Goal: Obtain resource: Obtain resource

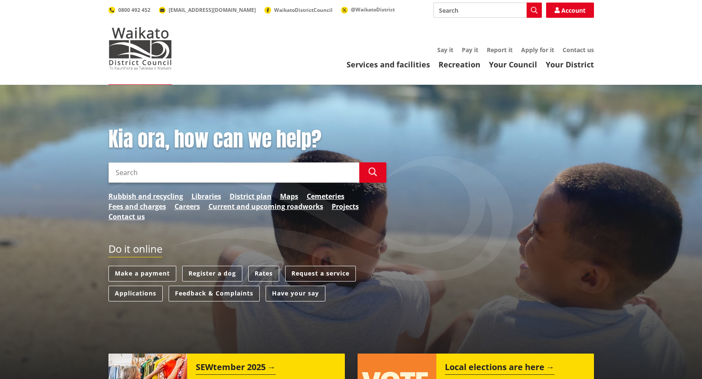
click at [390, 77] on header "Toggle search Toggle navigation Services and facilities Recreation Your Council…" at bounding box center [351, 42] width 702 height 85
drag, startPoint x: 390, startPoint y: 77, endPoint x: 362, endPoint y: 73, distance: 28.2
click at [362, 73] on header "Toggle search Toggle navigation Services and facilities Recreation Your Council…" at bounding box center [351, 42] width 702 height 85
click at [539, 51] on link "Apply for it" at bounding box center [537, 50] width 33 height 8
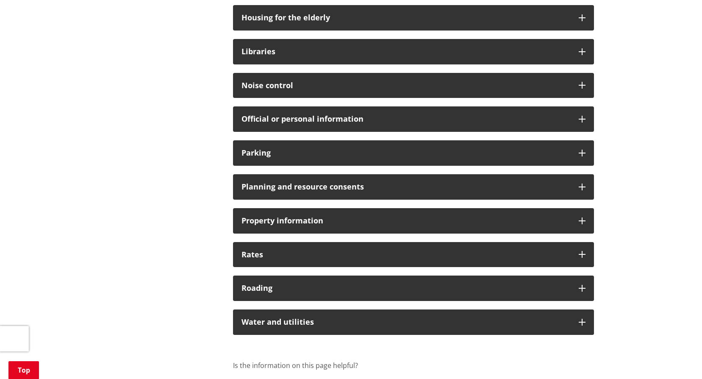
scroll to position [523, 0]
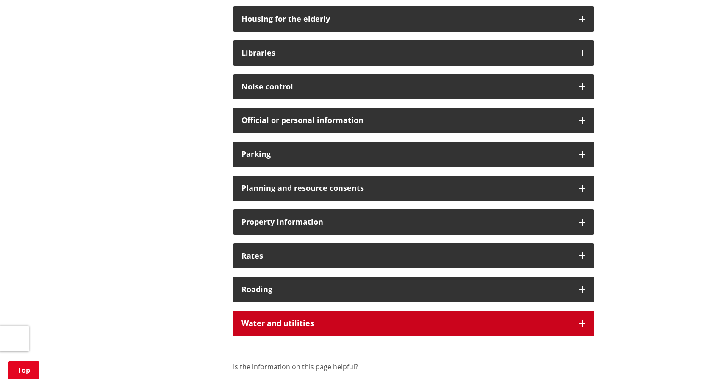
click at [583, 324] on icon at bounding box center [582, 323] width 7 height 7
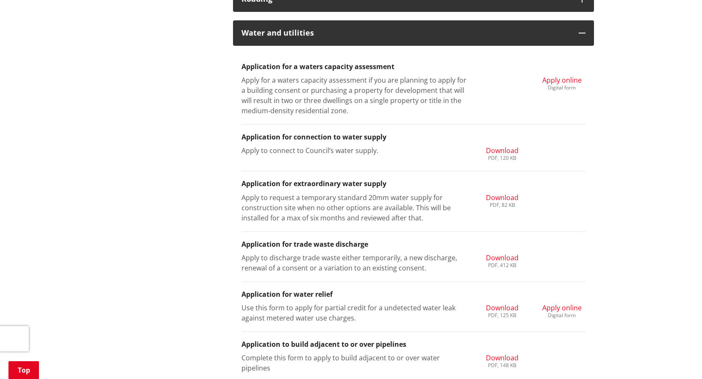
scroll to position [816, 0]
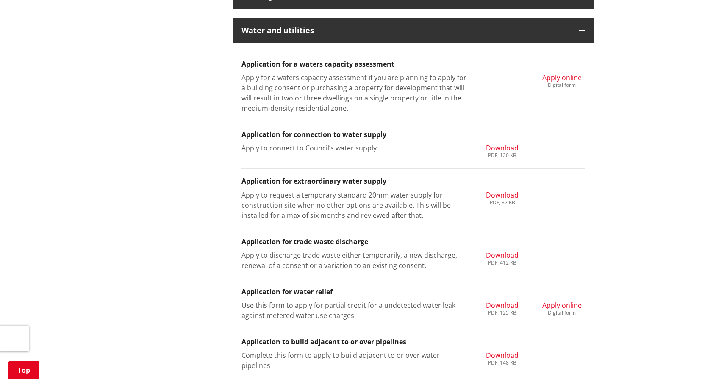
click at [504, 306] on span "Download" at bounding box center [502, 305] width 33 height 9
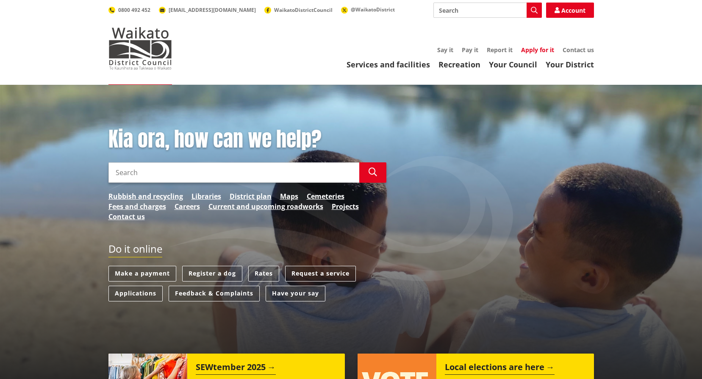
click at [538, 50] on link "Apply for it" at bounding box center [537, 50] width 33 height 8
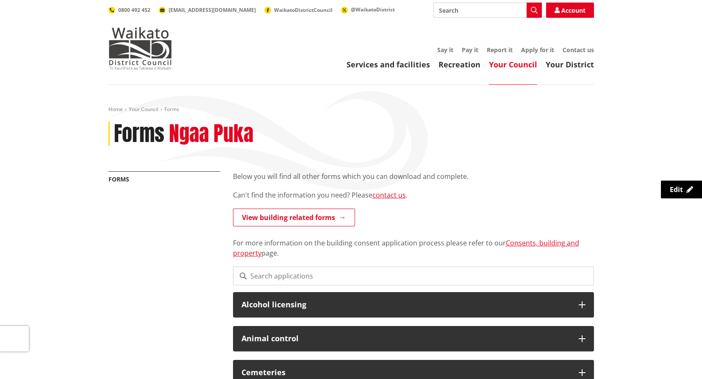
click at [386, 71] on header "Toggle search Toggle navigation Services and facilities Recreation Your Council…" at bounding box center [351, 42] width 702 height 85
click at [390, 69] on link "Services and facilities" at bounding box center [389, 64] width 84 height 10
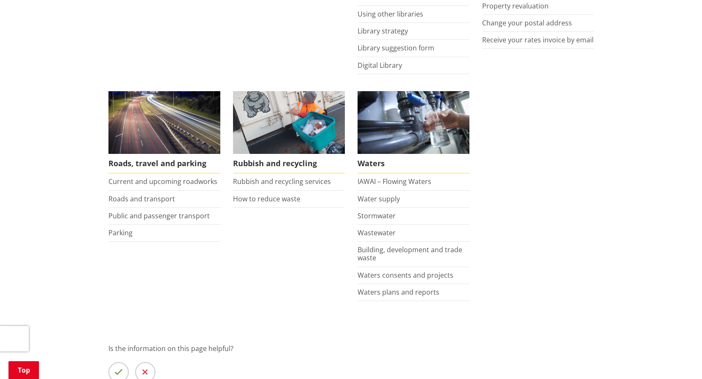
scroll to position [548, 0]
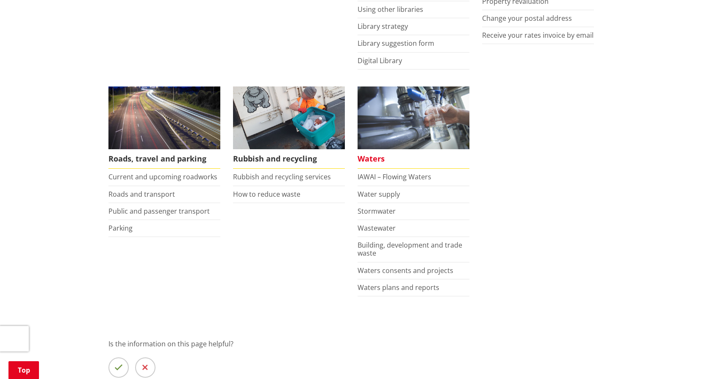
click at [381, 161] on span "Waters" at bounding box center [414, 158] width 112 height 19
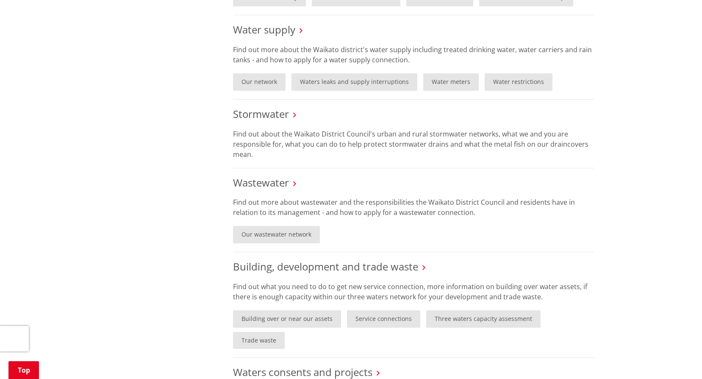
scroll to position [315, 0]
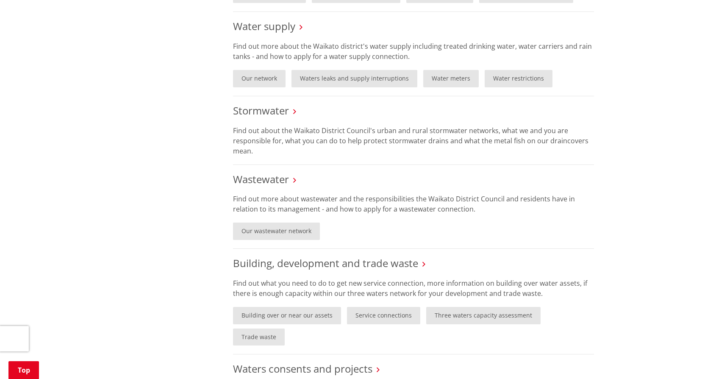
click at [586, 204] on p "Find out more about wastewater and the responsibilities the Waikato District Co…" at bounding box center [413, 204] width 361 height 20
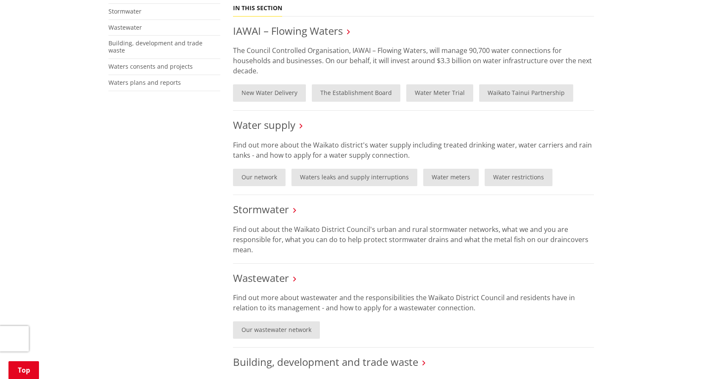
scroll to position [214, 0]
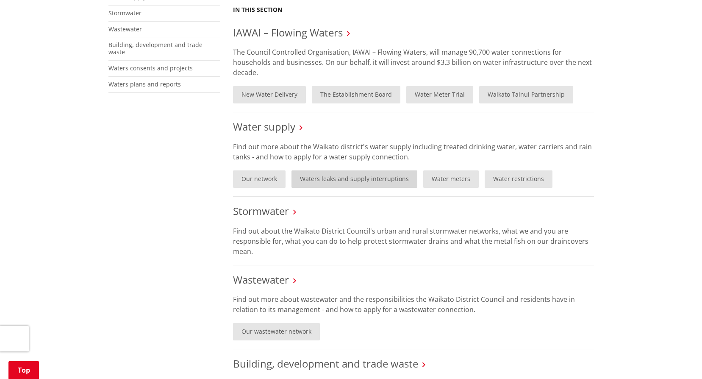
click at [391, 181] on link "Waters leaks and supply interruptions" at bounding box center [355, 178] width 126 height 17
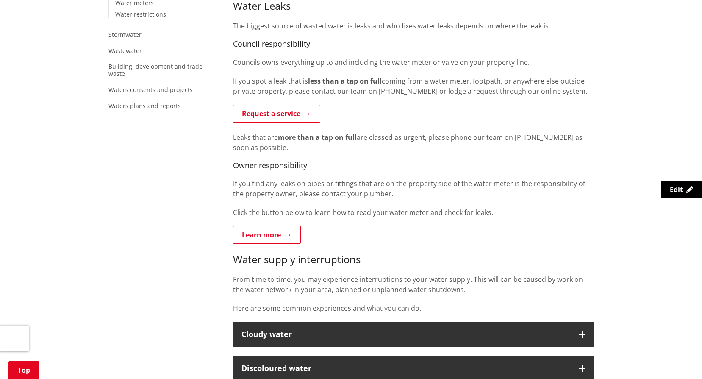
scroll to position [496, 0]
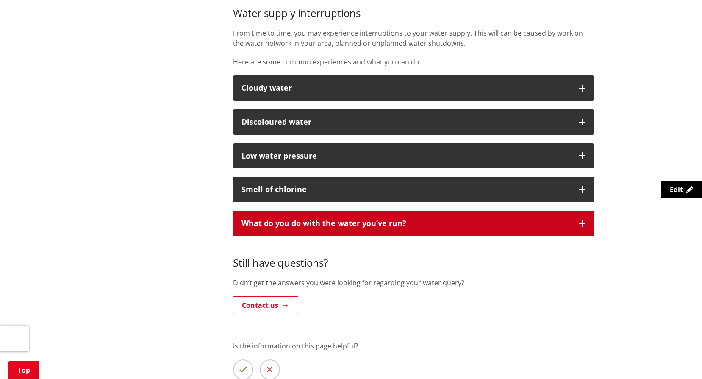
click at [534, 229] on button "What do you do with the water you’ve run?" at bounding box center [413, 223] width 361 height 25
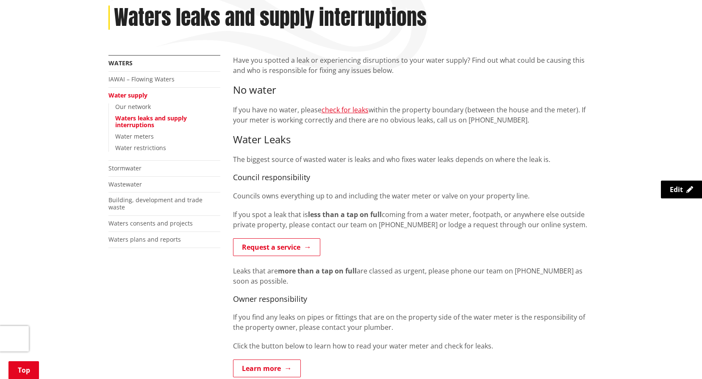
scroll to position [113, 0]
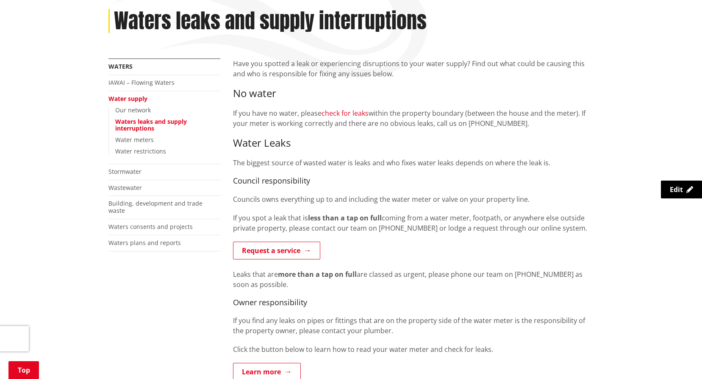
click at [352, 112] on link "check for leaks" at bounding box center [345, 113] width 47 height 9
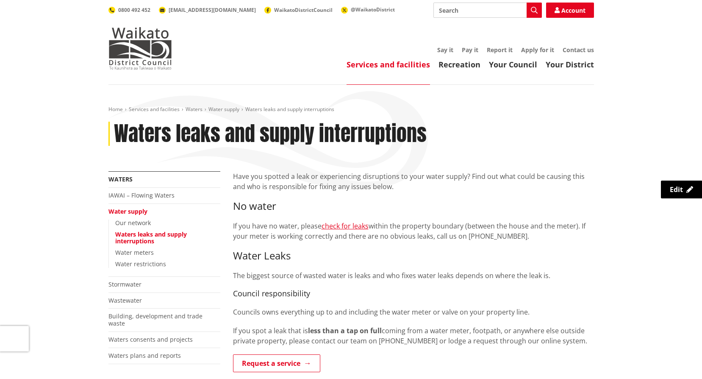
click at [542, 42] on div "Toggle search Toggle navigation Services and facilities Recreation Your Council…" at bounding box center [351, 36] width 498 height 67
click at [542, 49] on link "Apply for it" at bounding box center [537, 50] width 33 height 8
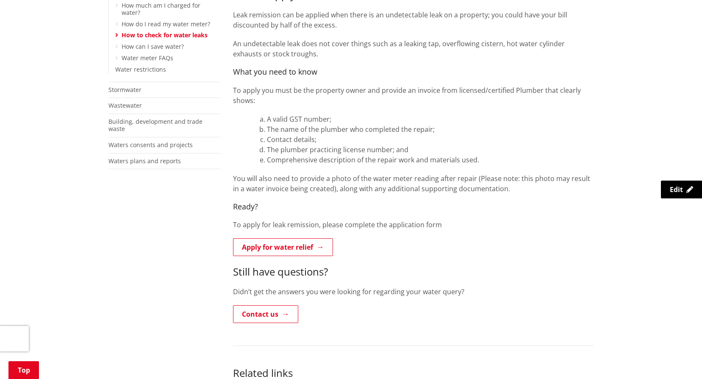
scroll to position [260, 0]
click at [320, 237] on link "Apply for water relief" at bounding box center [283, 246] width 100 height 18
